Goal: Task Accomplishment & Management: Manage account settings

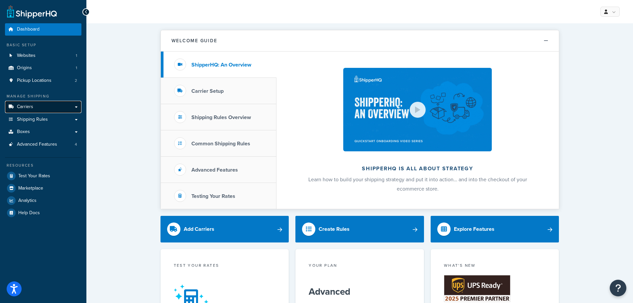
click at [44, 103] on link "Carriers" at bounding box center [43, 107] width 76 height 12
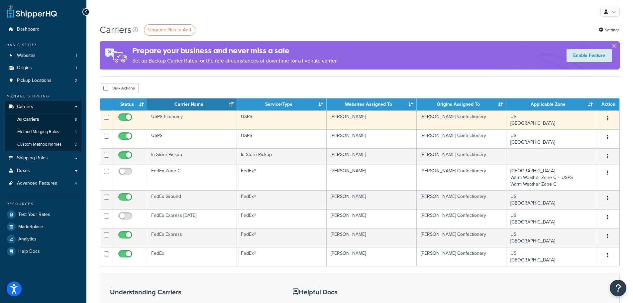
click at [195, 122] on td "USPS Economy" at bounding box center [192, 119] width 90 height 19
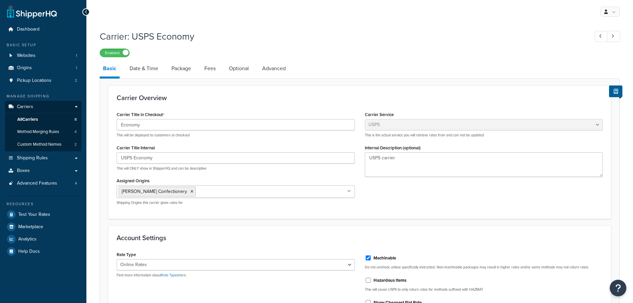
select select "usps"
select select "ONLINE"
click at [221, 71] on li "Fees" at bounding box center [213, 69] width 25 height 16
click at [252, 72] on link "Optional" at bounding box center [239, 69] width 27 height 16
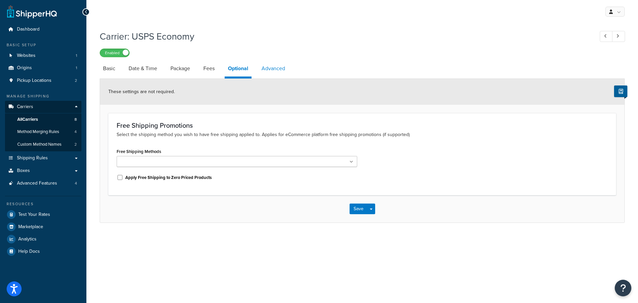
click at [268, 72] on link "Advanced" at bounding box center [273, 69] width 30 height 16
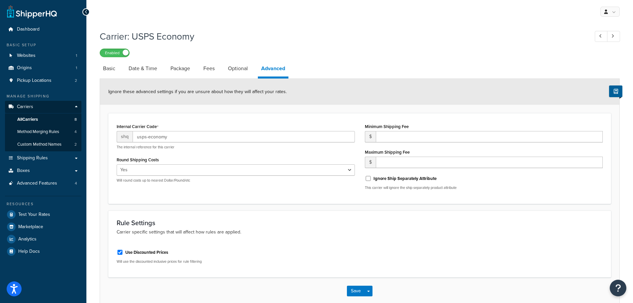
click at [407, 144] on div "Minimum Shipping Fee $ Maximum Shipping Fee $ Ignore Ship Separately Attribute …" at bounding box center [484, 158] width 248 height 73
click at [407, 142] on input "number" at bounding box center [489, 136] width 227 height 11
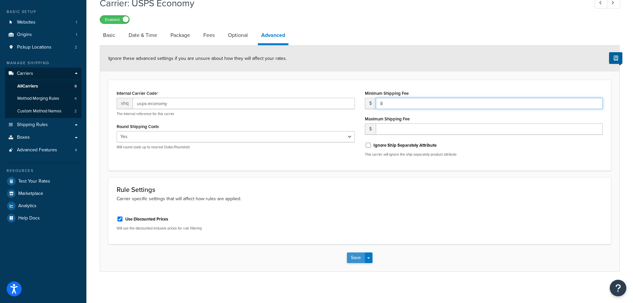
type input "8"
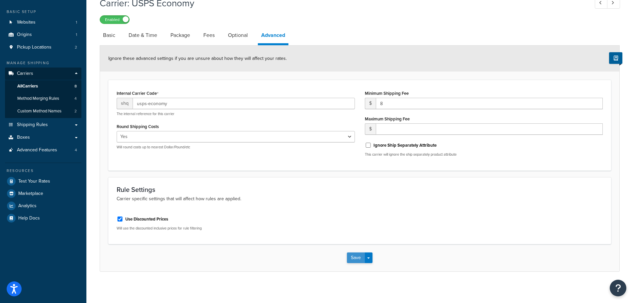
click at [358, 261] on button "Save" at bounding box center [356, 257] width 18 height 11
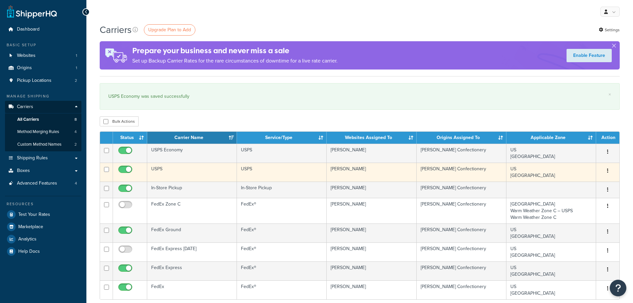
click at [185, 170] on td "USPS" at bounding box center [192, 172] width 90 height 19
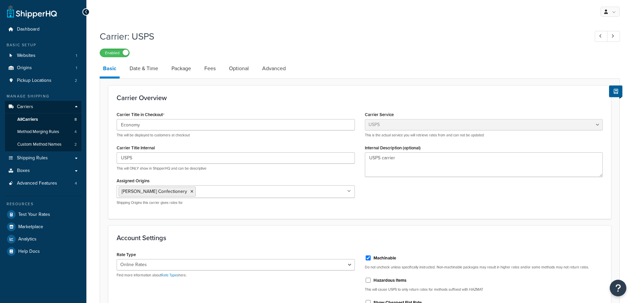
select select "usps"
select select "ONLINE"
click at [278, 66] on link "Advanced" at bounding box center [274, 69] width 30 height 16
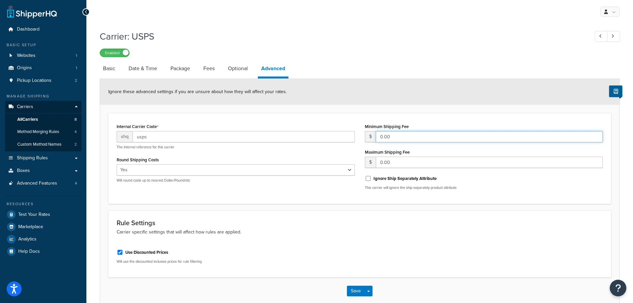
click at [426, 138] on input "0.00" at bounding box center [489, 136] width 227 height 11
type input "0.008"
drag, startPoint x: 412, startPoint y: 139, endPoint x: 347, endPoint y: 130, distance: 65.4
click at [347, 130] on div "Internal Carrier Code shq usps The internal reference for this carrier Round Sh…" at bounding box center [360, 158] width 496 height 73
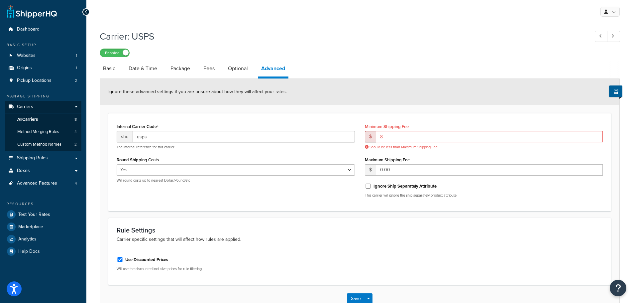
click at [473, 265] on div "Use Discounted Prices Will use the discounted inclusive prices for rule filteri…" at bounding box center [360, 263] width 496 height 25
click at [388, 138] on input "8" at bounding box center [489, 136] width 227 height 11
type input "8.00"
click at [455, 236] on p "Carrier specific settings that will affect how rules are applied." at bounding box center [360, 239] width 486 height 7
drag, startPoint x: 393, startPoint y: 171, endPoint x: 377, endPoint y: 168, distance: 17.0
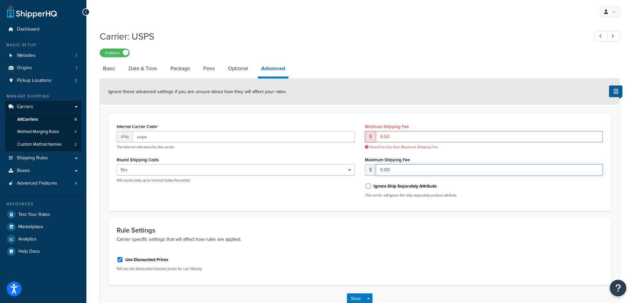
click at [377, 168] on input "0.00" at bounding box center [489, 169] width 227 height 11
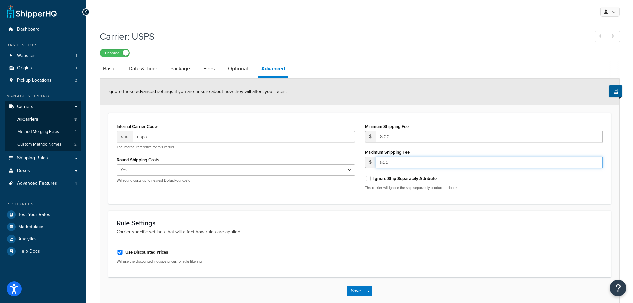
type input "500"
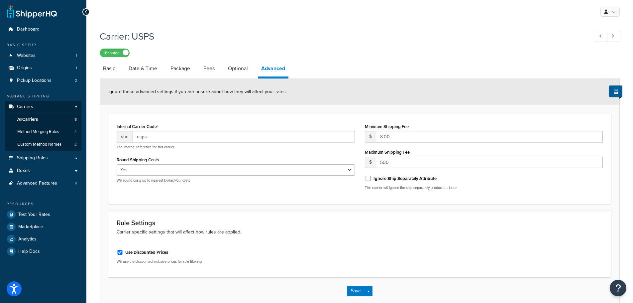
click at [450, 227] on div "Rule Settings Carrier specific settings that will affect how rules are applied." at bounding box center [360, 227] width 486 height 17
click at [352, 295] on button "Save" at bounding box center [356, 291] width 18 height 11
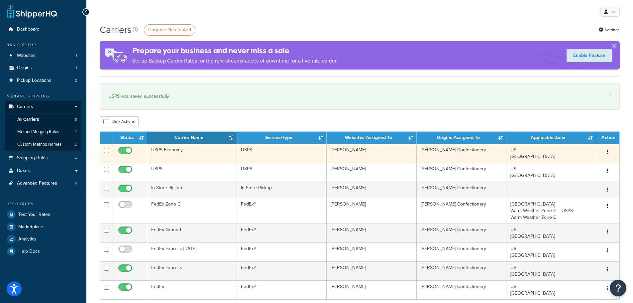
click at [219, 156] on td "USPS Economy" at bounding box center [192, 153] width 90 height 19
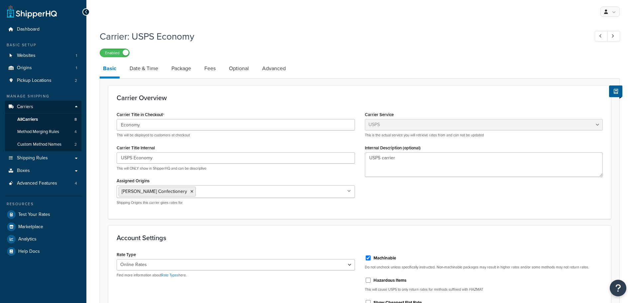
select select "usps"
select select "ONLINE"
click at [272, 69] on link "Advanced" at bounding box center [274, 69] width 30 height 16
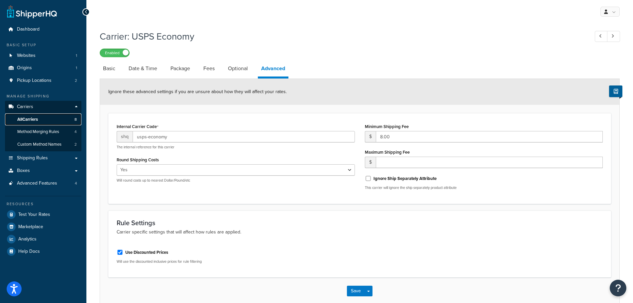
click at [40, 117] on link "All Carriers 8" at bounding box center [43, 119] width 76 height 12
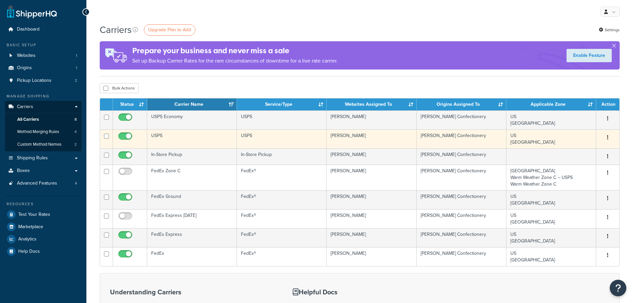
click at [175, 133] on td "USPS" at bounding box center [192, 138] width 90 height 19
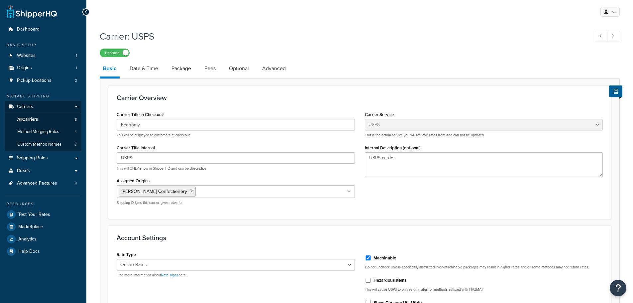
select select "usps"
select select "ONLINE"
click at [252, 65] on link "Optional" at bounding box center [239, 69] width 27 height 16
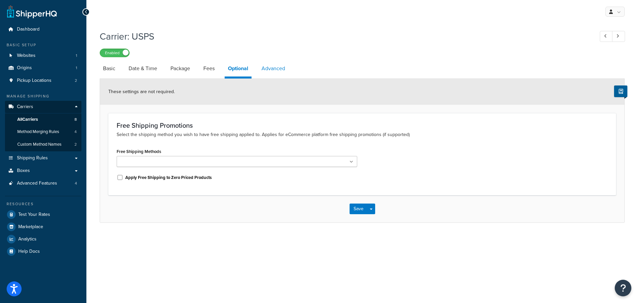
click at [284, 68] on link "Advanced" at bounding box center [273, 69] width 30 height 16
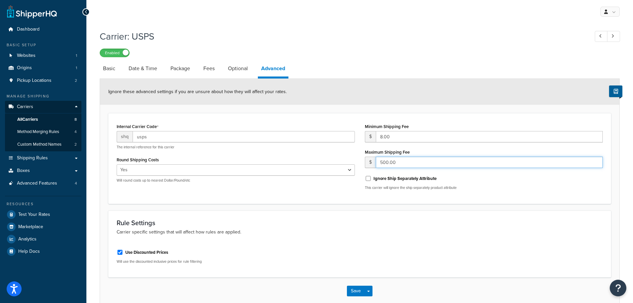
click at [383, 160] on input "500.00" at bounding box center [489, 162] width 227 height 11
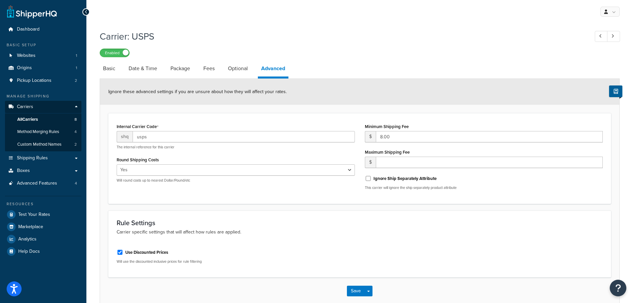
click at [477, 257] on div "Use Discounted Prices Will use the discounted inclusive prices for rule filteri…" at bounding box center [360, 256] width 496 height 25
click at [348, 289] on button "Save" at bounding box center [356, 291] width 18 height 11
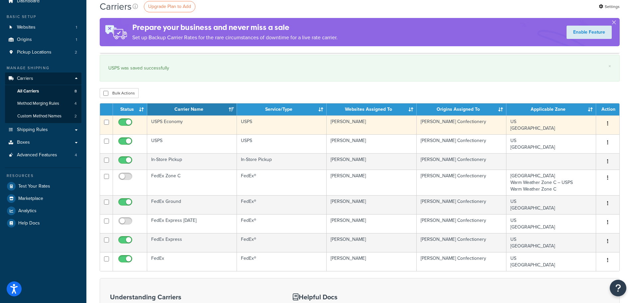
scroll to position [66, 0]
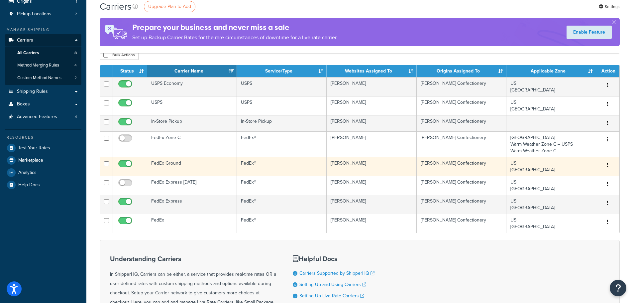
click at [183, 166] on td "FedEx Ground" at bounding box center [192, 166] width 90 height 19
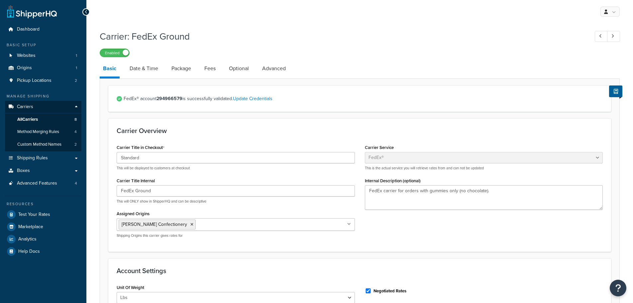
select select "fedEx"
select select "REGULAR_PICKUP"
select select "YOUR_PACKAGING"
click at [271, 71] on link "Advanced" at bounding box center [274, 69] width 30 height 16
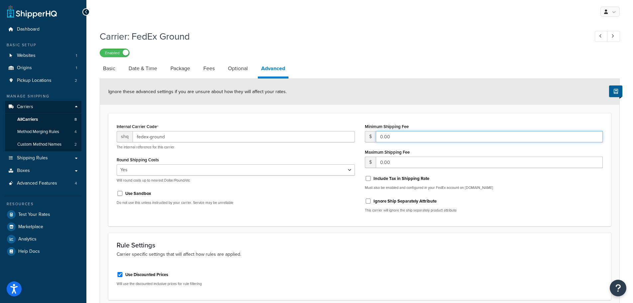
drag, startPoint x: 417, startPoint y: 135, endPoint x: 334, endPoint y: 127, distance: 83.2
click at [334, 127] on div "Internal Carrier Code shq fedex-ground The internal reference for this carrier …" at bounding box center [360, 170] width 496 height 96
type input "14"
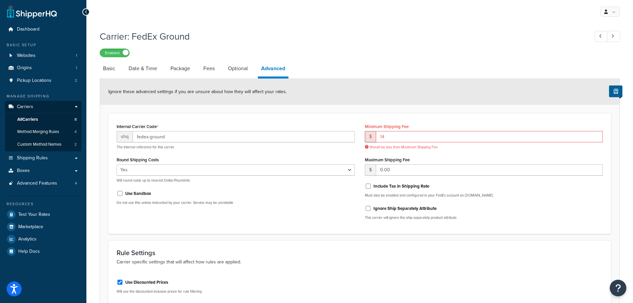
click at [485, 240] on div "Rule Settings Carrier specific settings that will affect how rules are applied.…" at bounding box center [359, 273] width 503 height 67
click at [444, 179] on div "Minimum Shipping Fee $ 14 Should be less than Maximum Shipping Fee Maximum Ship…" at bounding box center [484, 173] width 248 height 103
click at [442, 173] on input "0.00" at bounding box center [489, 169] width 227 height 11
click at [442, 172] on input "0.00" at bounding box center [489, 169] width 227 height 11
type input "0"
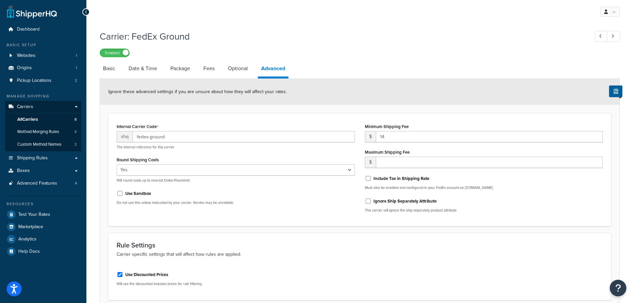
click at [464, 256] on p "Carrier specific settings that will affect how rules are applied." at bounding box center [360, 254] width 486 height 7
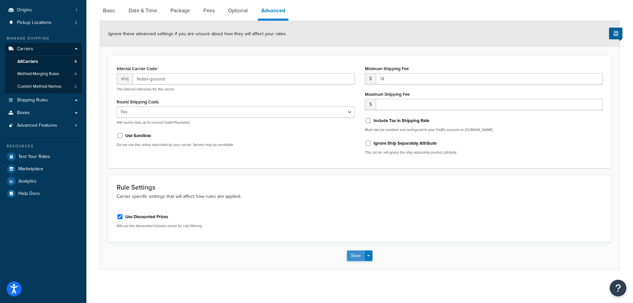
click at [353, 253] on button "Save" at bounding box center [356, 255] width 18 height 11
